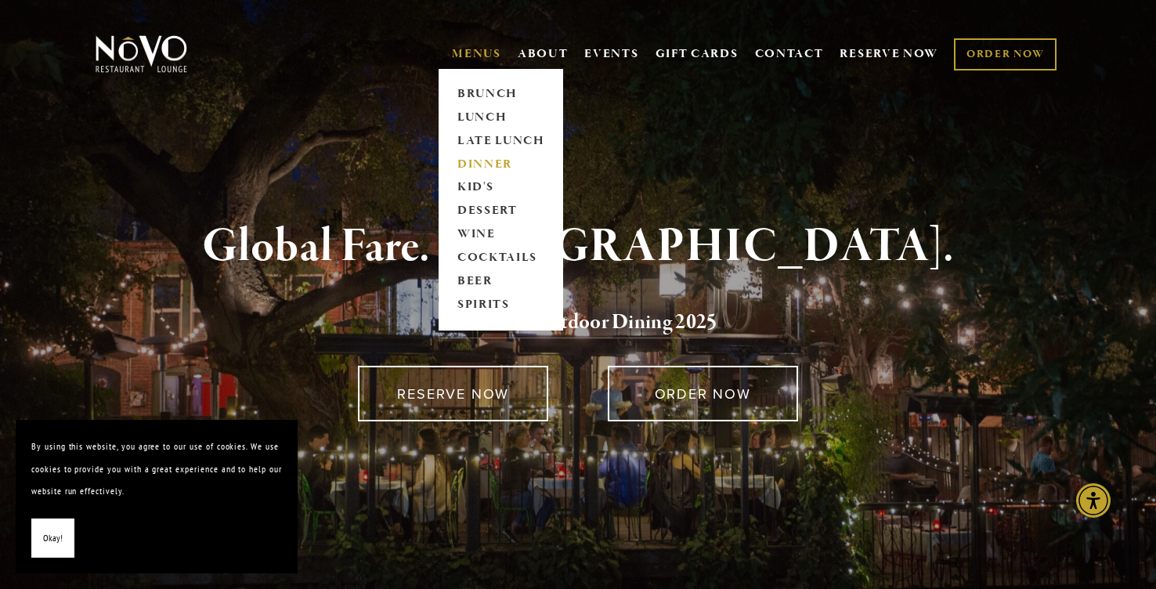
click at [476, 163] on link "DINNER" at bounding box center [501, 165] width 98 height 24
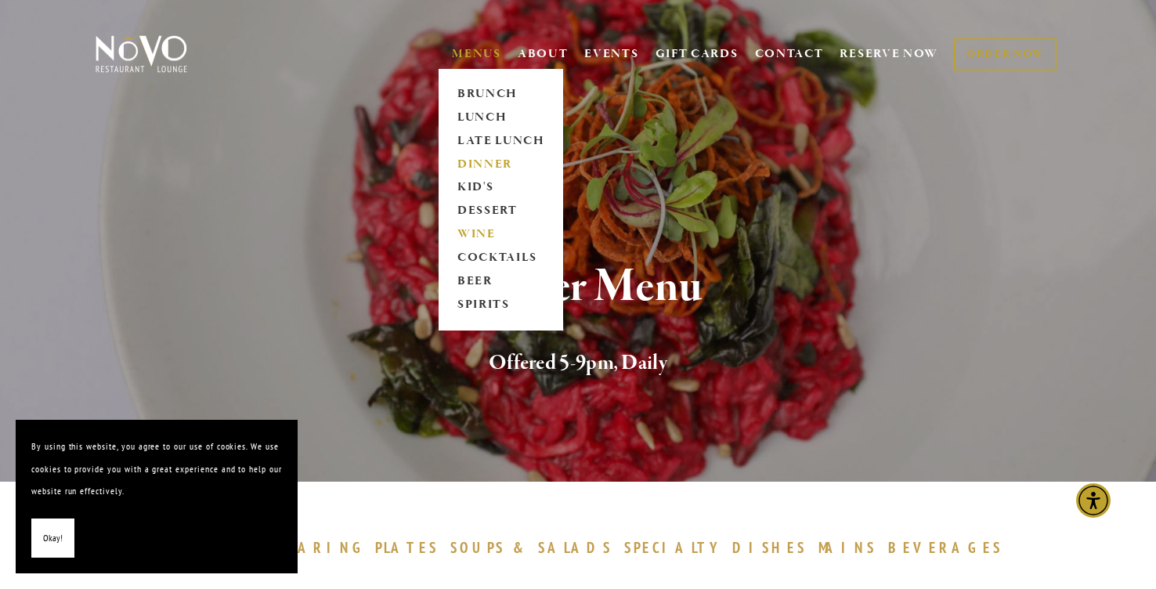
click at [473, 231] on link "WINE" at bounding box center [501, 235] width 98 height 24
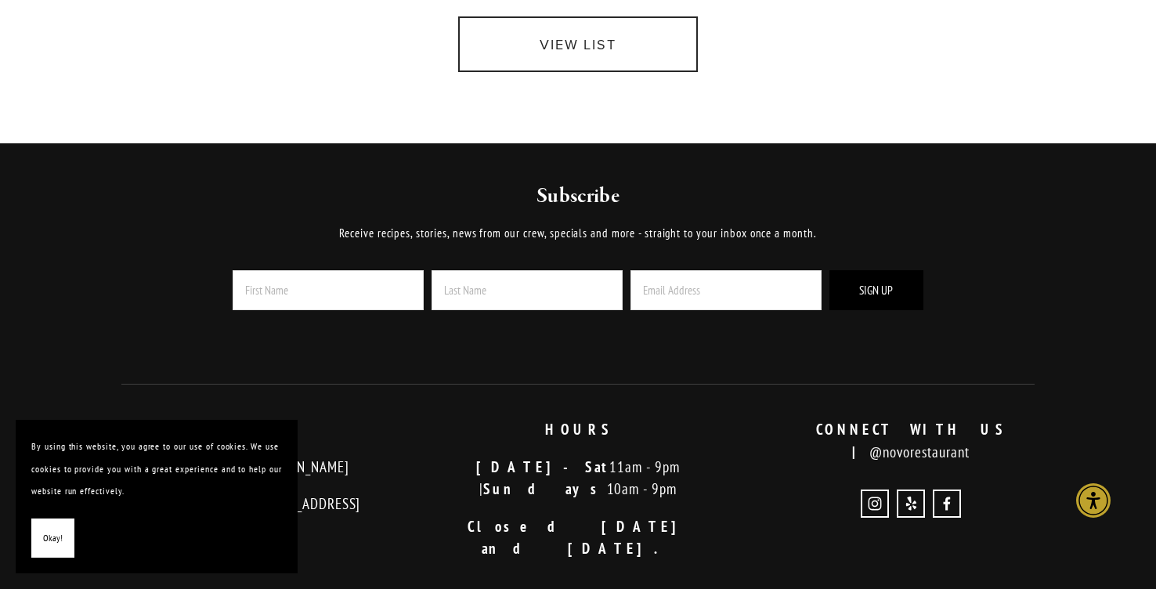
scroll to position [634, 0]
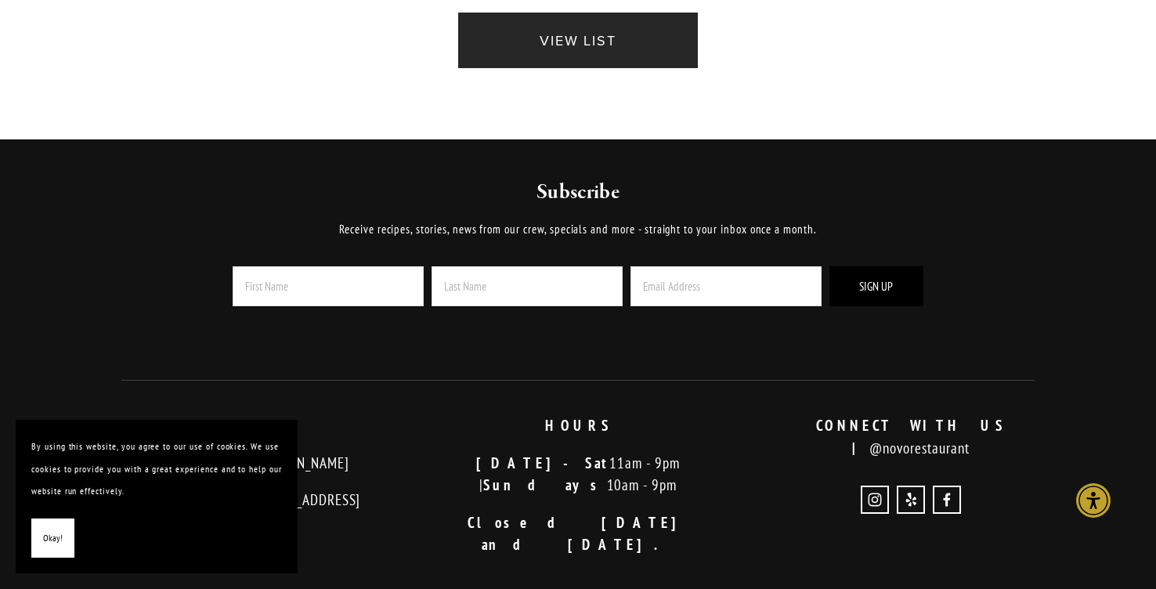
click at [586, 36] on link "VIEW LIST" at bounding box center [578, 41] width 240 height 56
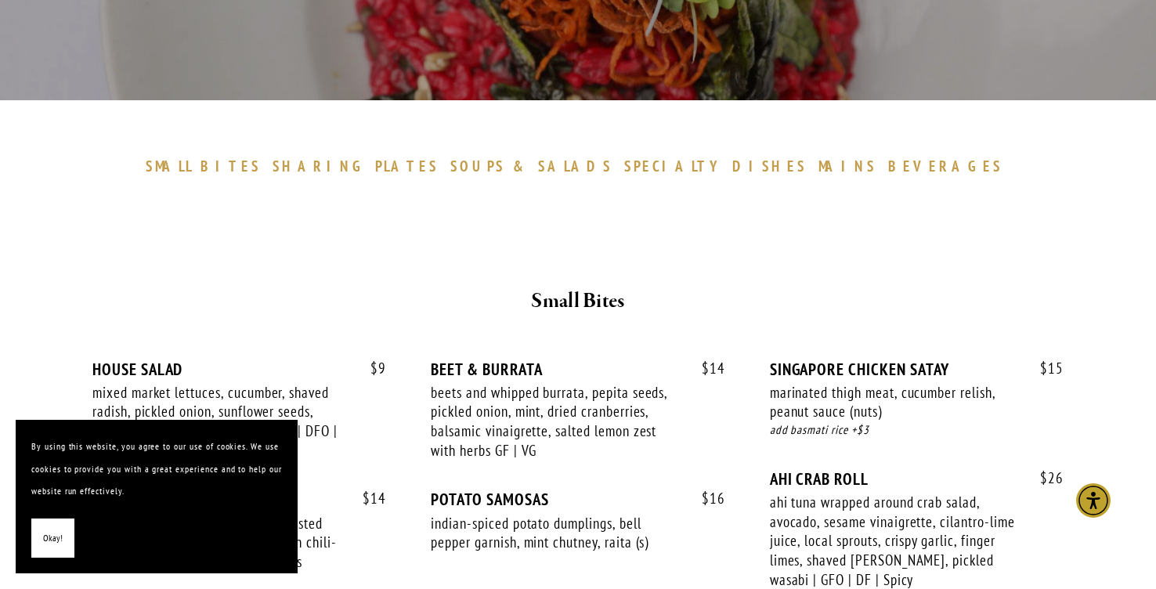
scroll to position [382, 0]
